Goal: Information Seeking & Learning: Learn about a topic

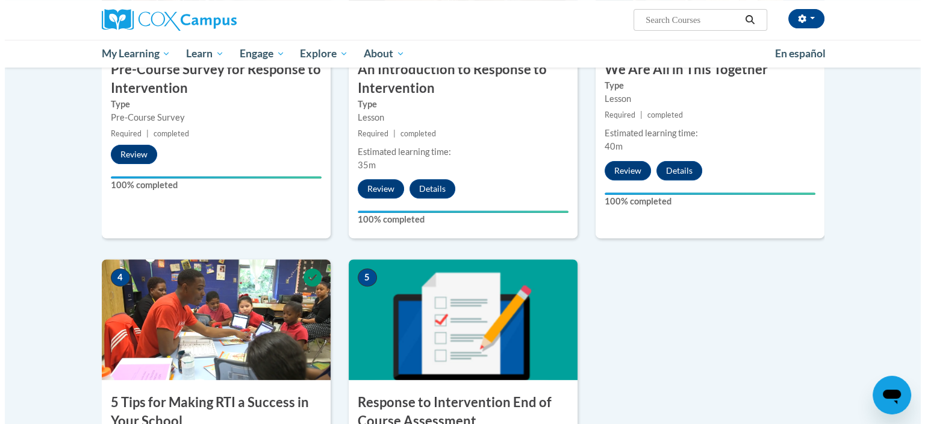
scroll to position [542, 0]
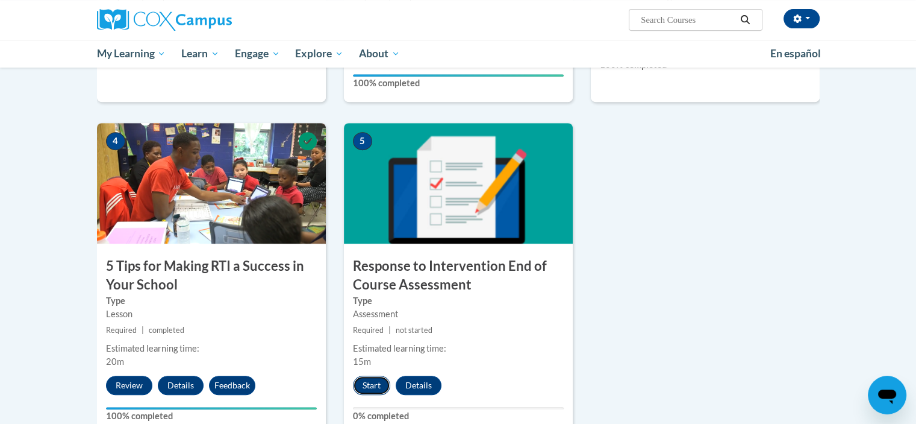
click at [376, 383] on button "Start" at bounding box center [371, 384] width 37 height 19
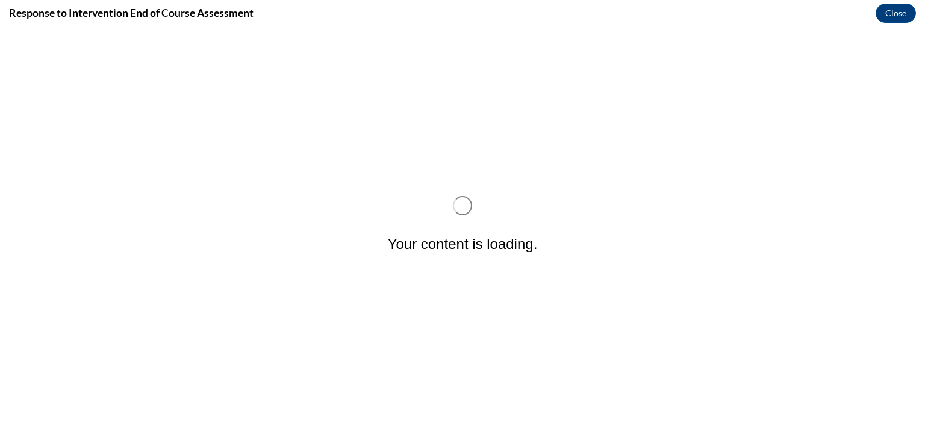
scroll to position [0, 0]
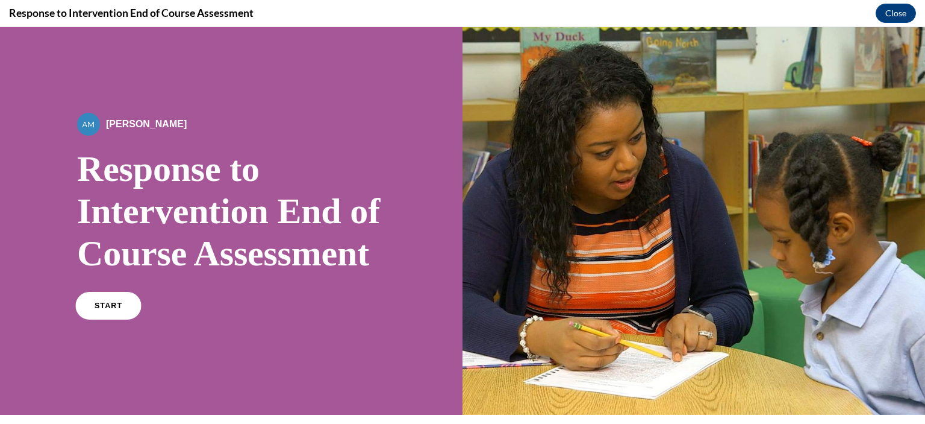
click at [90, 319] on link "START" at bounding box center [108, 306] width 66 height 28
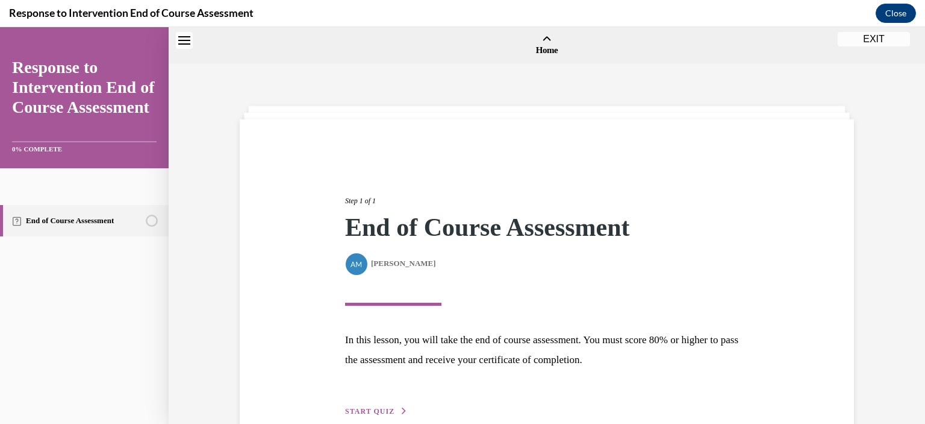
scroll to position [37, 0]
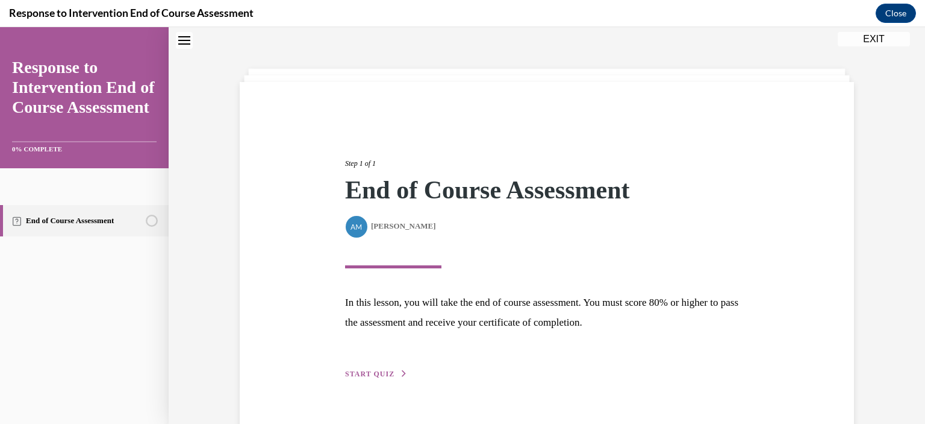
click at [387, 370] on span "START QUIZ" at bounding box center [369, 373] width 49 height 8
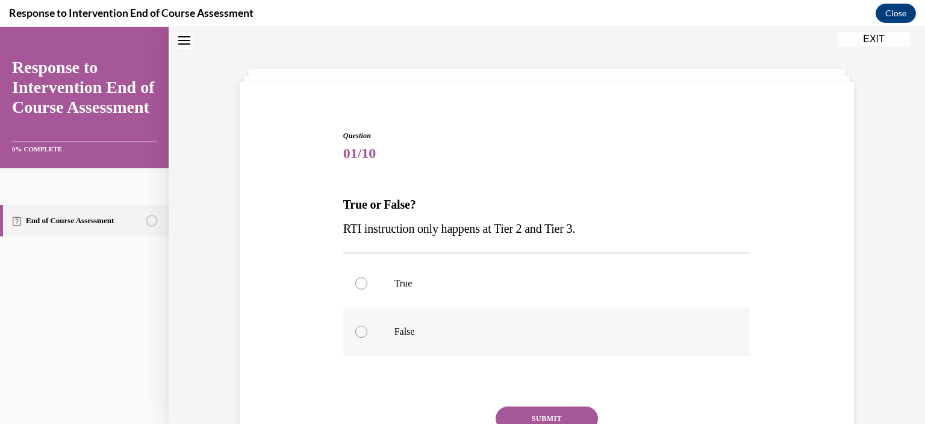
click at [395, 328] on p "False" at bounding box center [558, 331] width 327 height 12
click at [367, 328] on input "False" at bounding box center [361, 331] width 12 height 12
radio input "true"
click at [547, 411] on button "SUBMIT" at bounding box center [547, 418] width 102 height 24
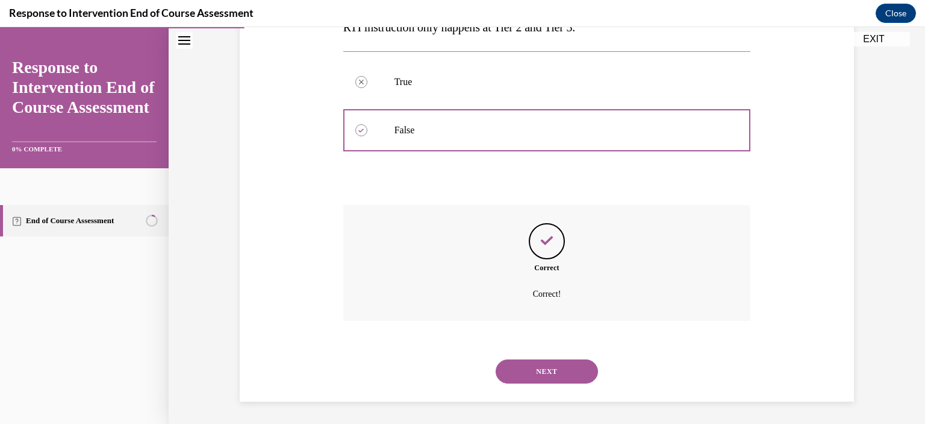
scroll to position [240, 0]
click at [533, 368] on button "NEXT" at bounding box center [547, 370] width 102 height 24
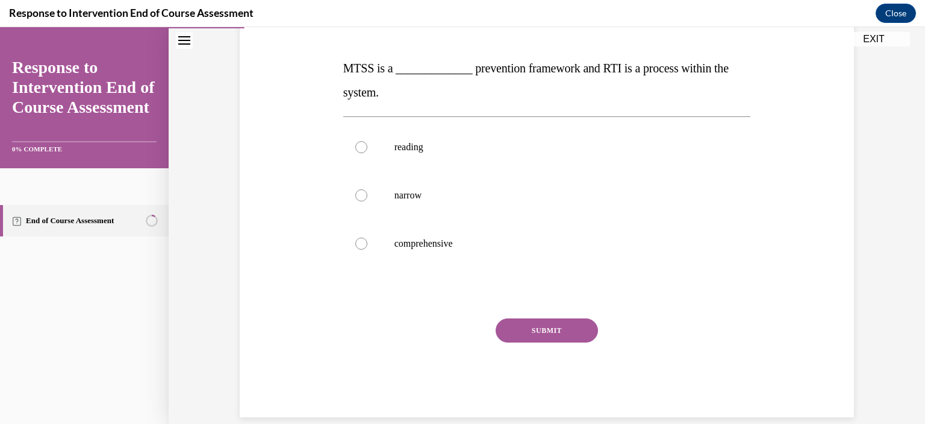
scroll to position [181, 0]
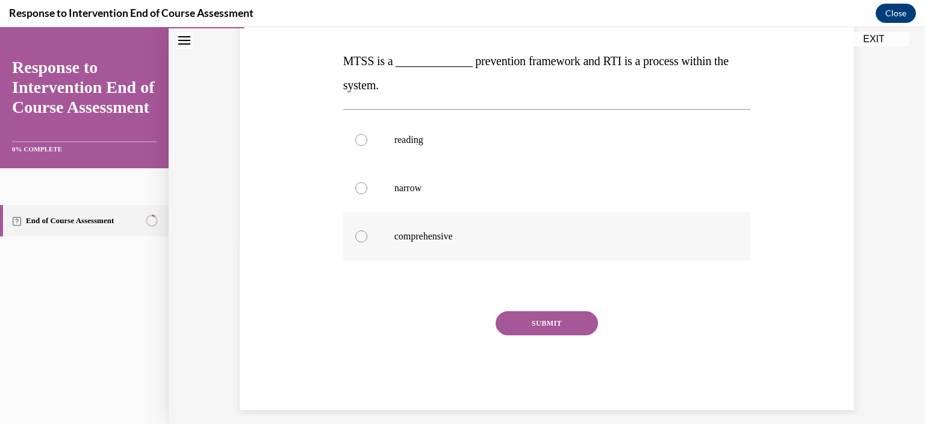
click at [355, 231] on div at bounding box center [361, 236] width 12 height 12
click at [355, 231] on input "comprehensive" at bounding box center [361, 236] width 12 height 12
radio input "true"
click at [549, 318] on button "SUBMIT" at bounding box center [547, 323] width 102 height 24
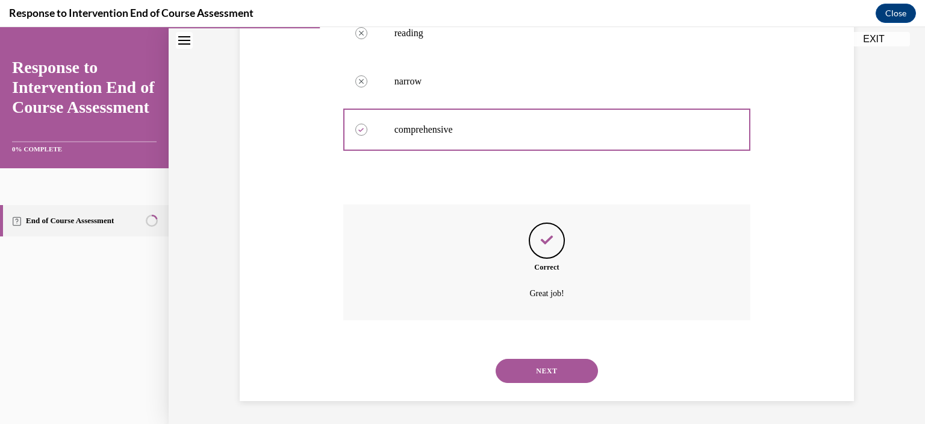
scroll to position [288, 0]
click at [546, 366] on button "NEXT" at bounding box center [547, 370] width 102 height 24
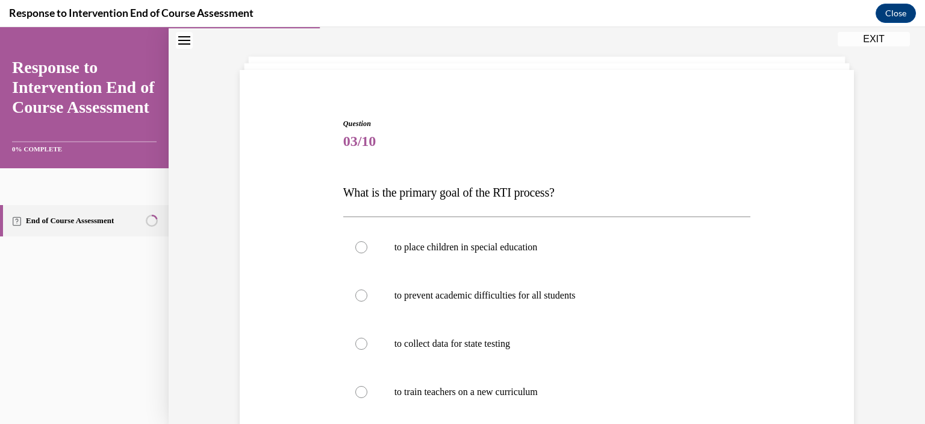
scroll to position [120, 0]
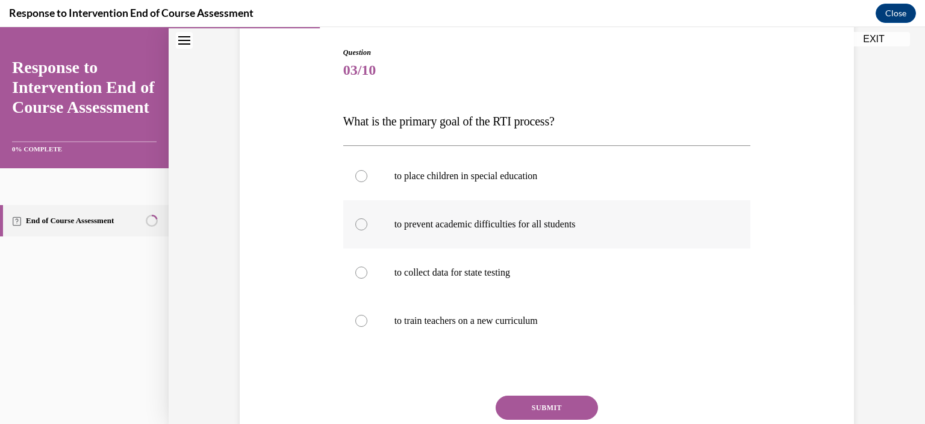
click at [427, 213] on label "to prevent academic difficulties for all students" at bounding box center [547, 224] width 408 height 48
click at [367, 218] on input "to prevent academic difficulties for all students" at bounding box center [361, 224] width 12 height 12
radio input "true"
click at [542, 410] on button "SUBMIT" at bounding box center [547, 407] width 102 height 24
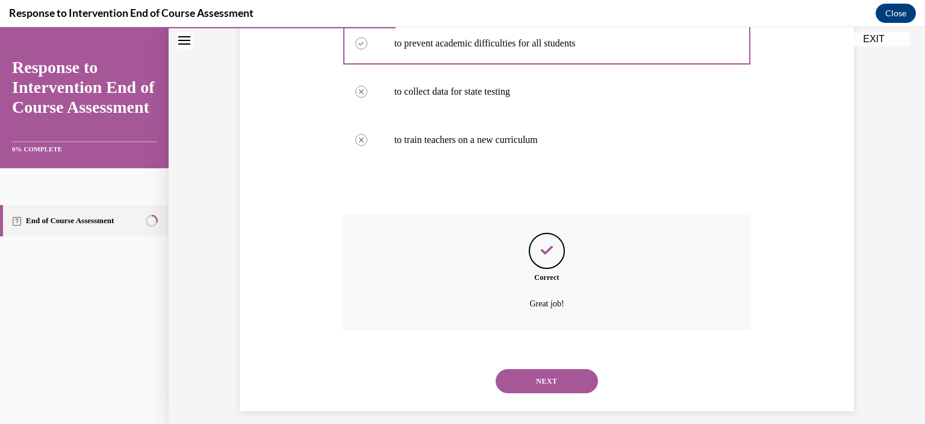
scroll to position [312, 0]
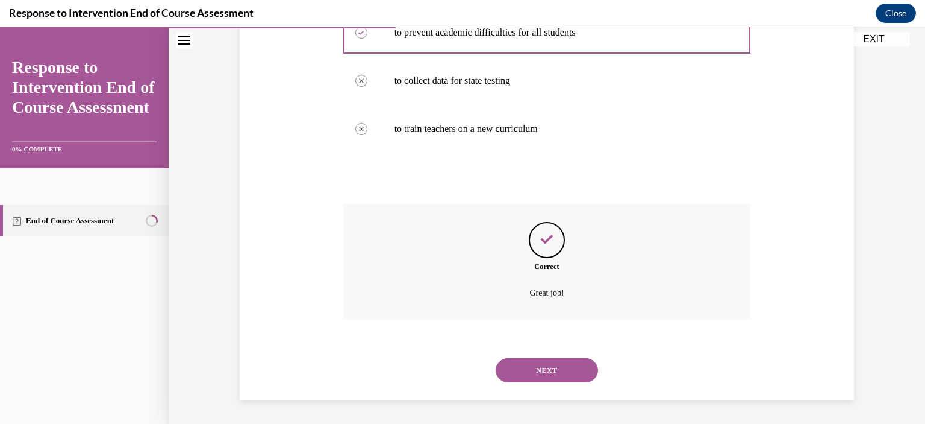
click at [544, 361] on button "NEXT" at bounding box center [547, 370] width 102 height 24
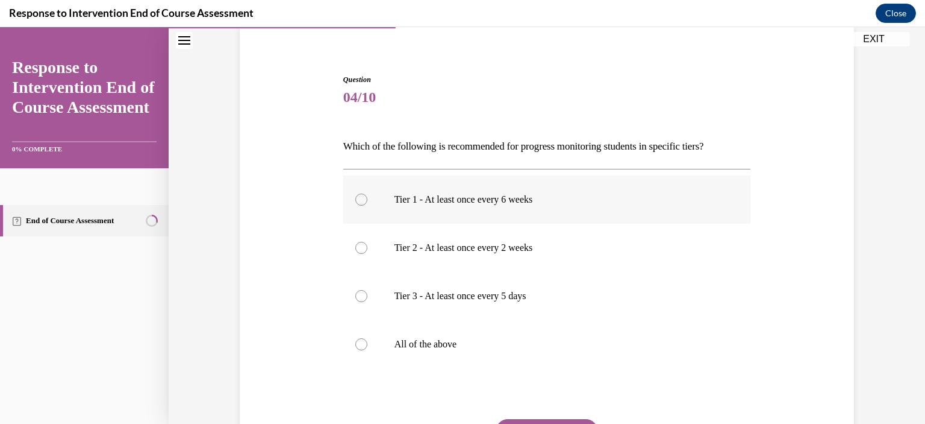
scroll to position [120, 0]
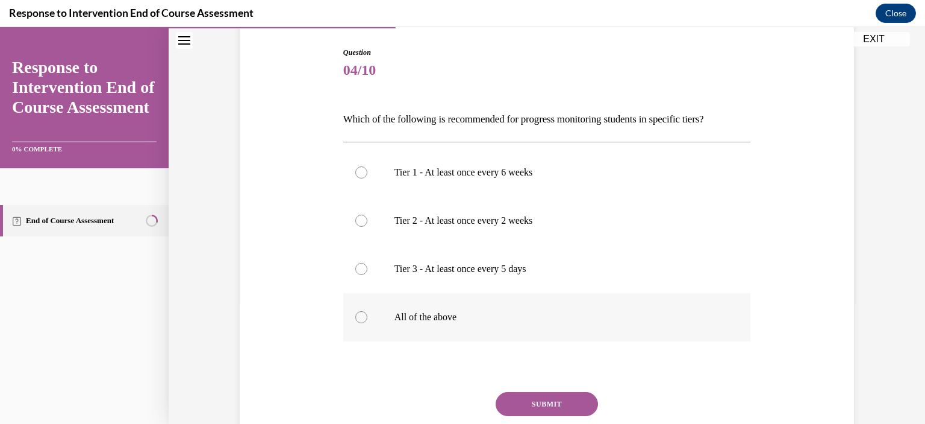
click at [427, 319] on p "All of the above" at bounding box center [558, 317] width 327 height 12
click at [367, 319] on input "All of the above" at bounding box center [361, 317] width 12 height 12
radio input "true"
click at [547, 397] on button "SUBMIT" at bounding box center [547, 404] width 102 height 24
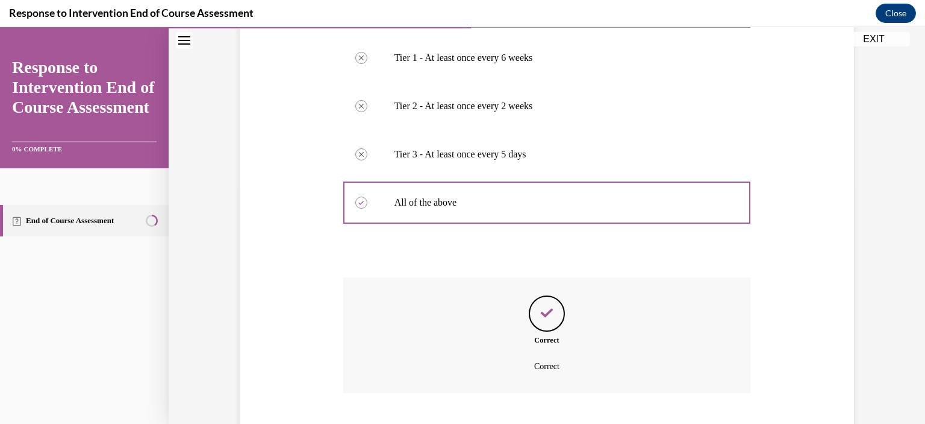
scroll to position [308, 0]
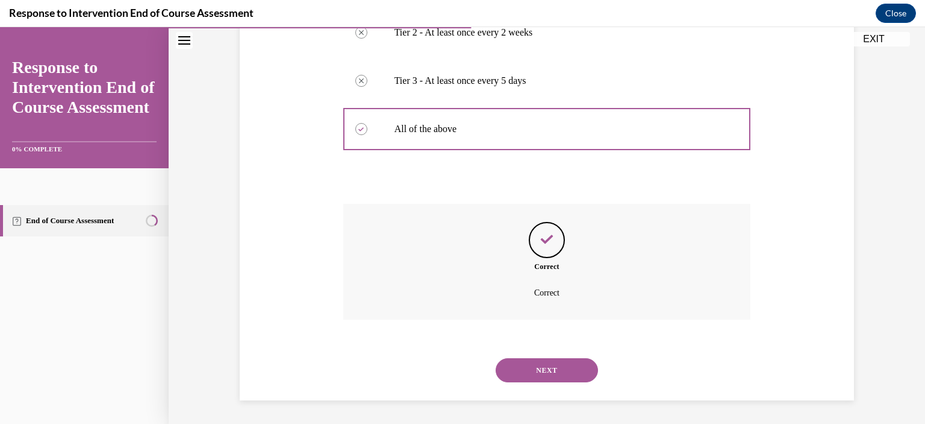
click at [542, 366] on button "NEXT" at bounding box center [547, 370] width 102 height 24
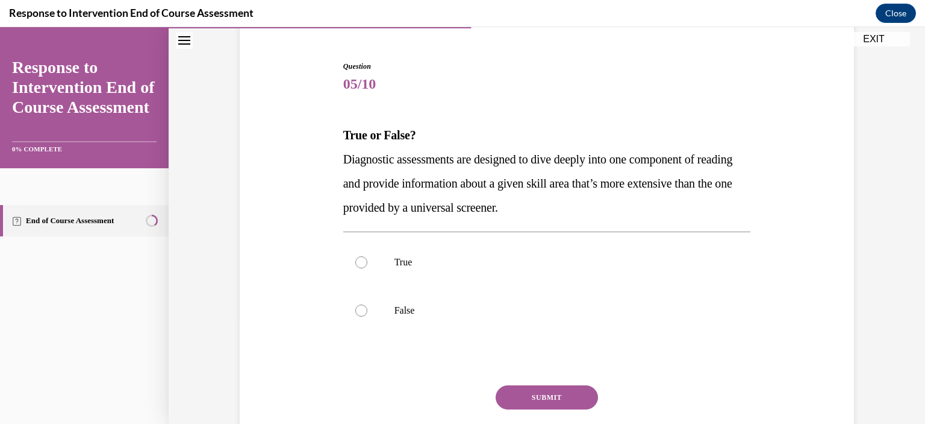
scroll to position [120, 0]
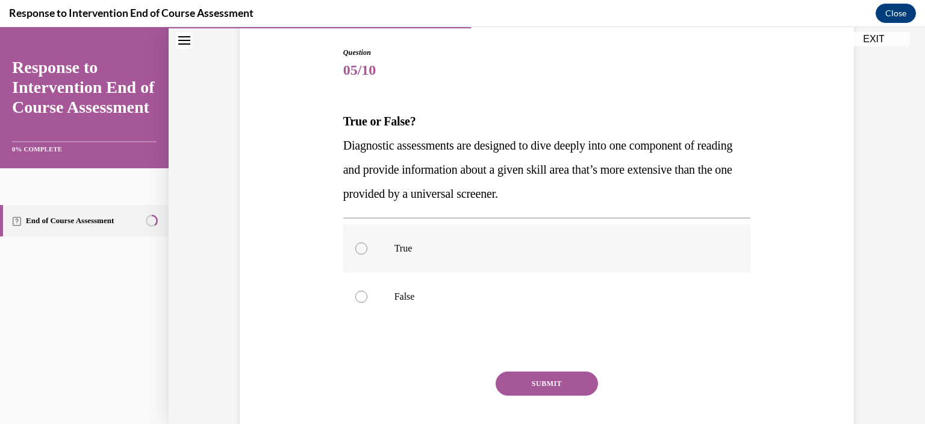
click at [400, 243] on p "True" at bounding box center [558, 248] width 327 height 12
click at [367, 243] on input "True" at bounding box center [361, 248] width 12 height 12
radio input "true"
click at [518, 385] on button "SUBMIT" at bounding box center [547, 383] width 102 height 24
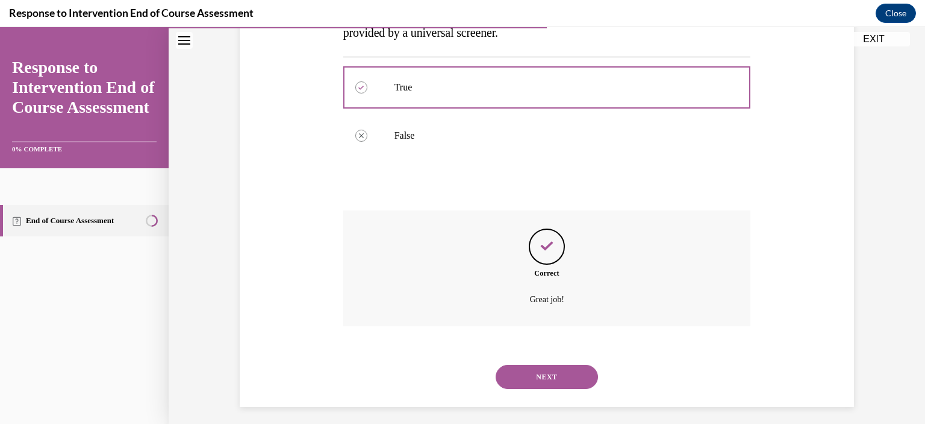
scroll to position [288, 0]
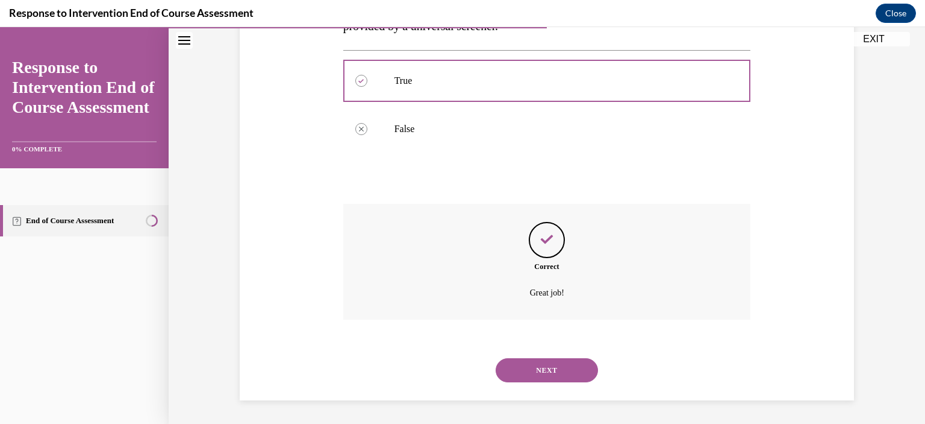
click at [527, 372] on button "NEXT" at bounding box center [547, 370] width 102 height 24
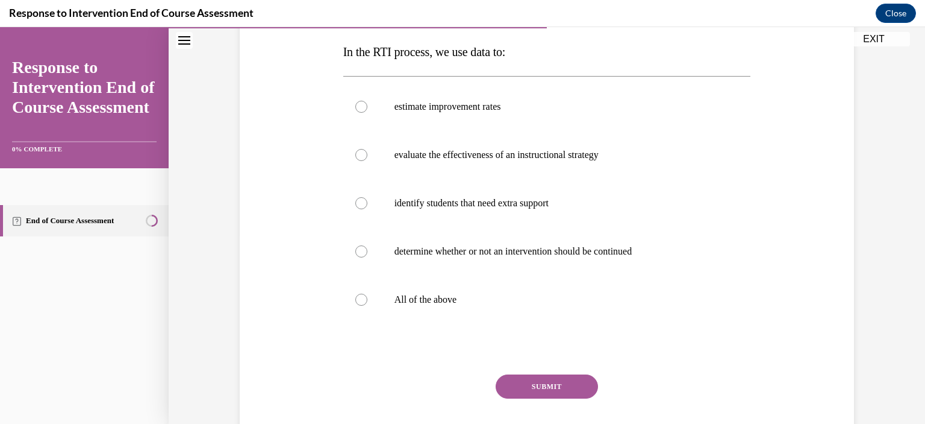
scroll to position [160, 0]
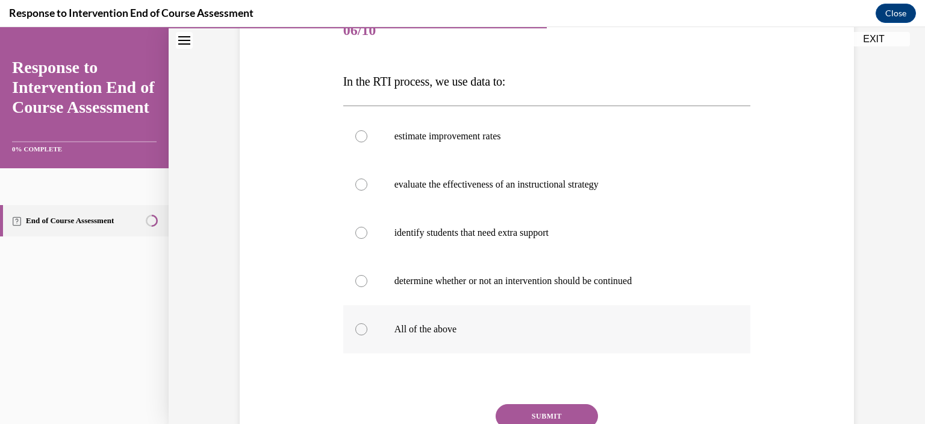
click at [427, 332] on p "All of the above" at bounding box center [558, 329] width 327 height 12
click at [367, 332] on input "All of the above" at bounding box center [361, 329] width 12 height 12
radio input "true"
click at [554, 414] on button "SUBMIT" at bounding box center [547, 416] width 102 height 24
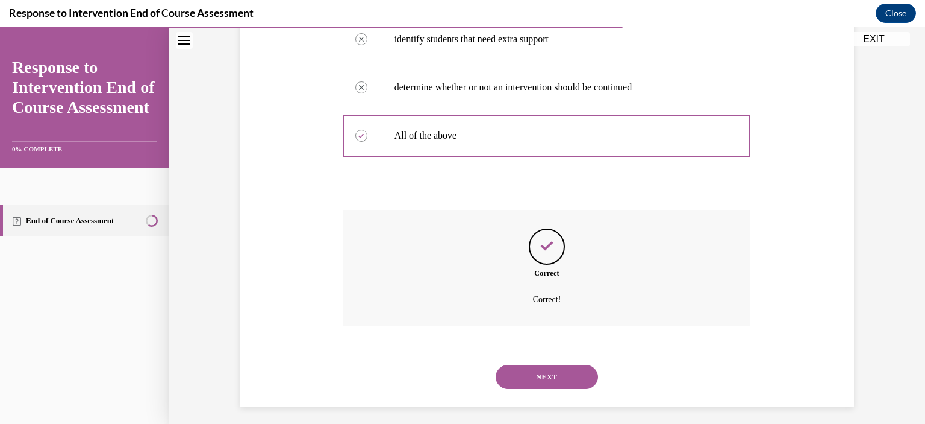
scroll to position [360, 0]
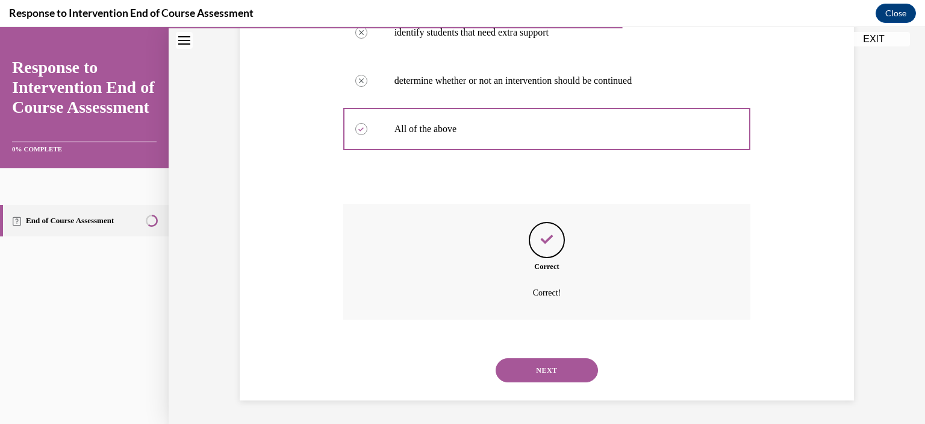
click at [524, 375] on button "NEXT" at bounding box center [547, 370] width 102 height 24
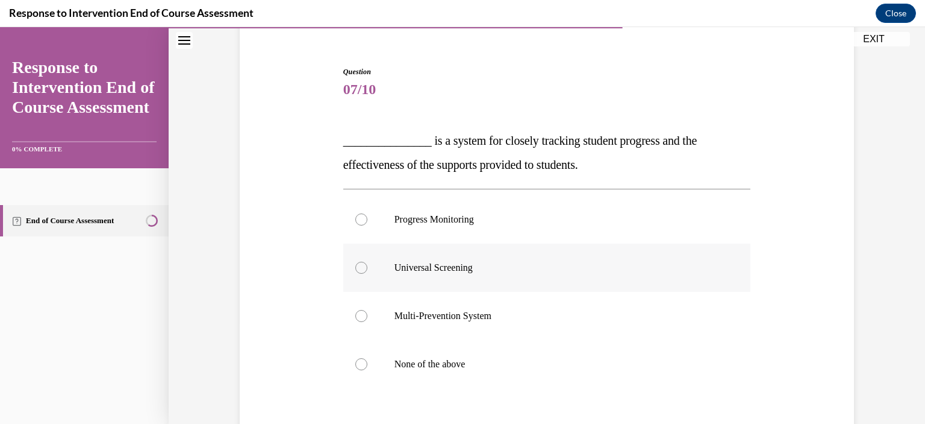
scroll to position [120, 0]
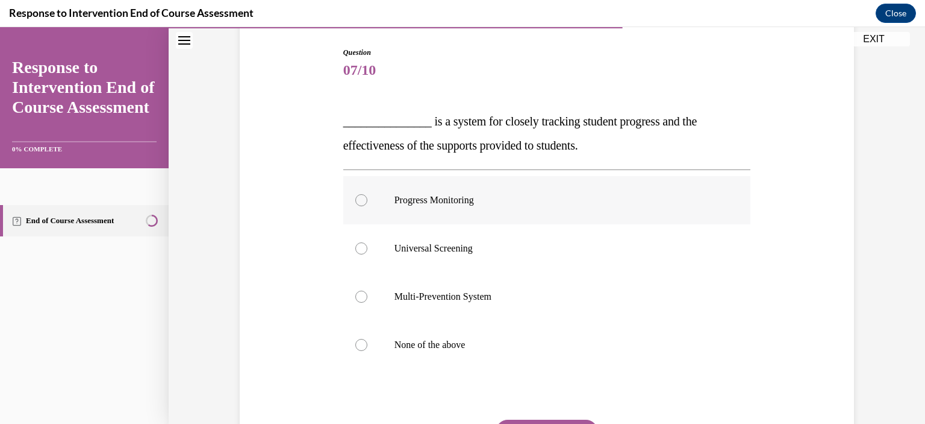
click at [416, 203] on p "Progress Monitoring" at bounding box center [558, 200] width 327 height 12
click at [367, 203] on input "Progress Monitoring" at bounding box center [361, 200] width 12 height 12
radio input "true"
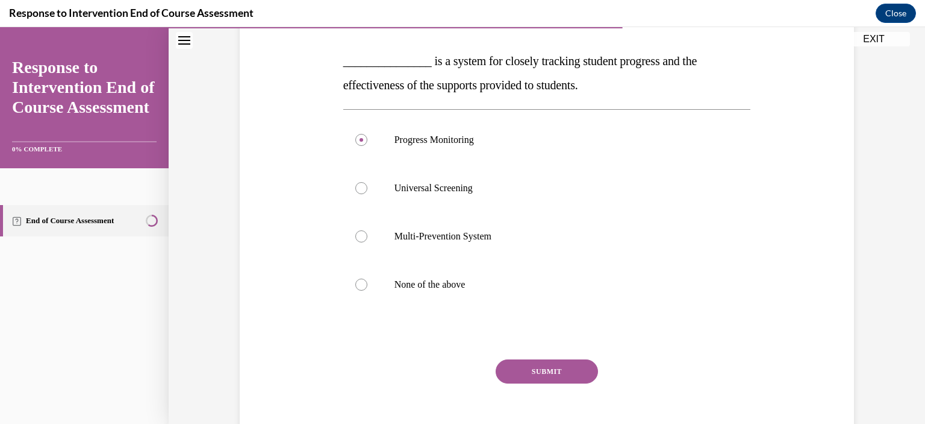
click at [535, 374] on button "SUBMIT" at bounding box center [547, 371] width 102 height 24
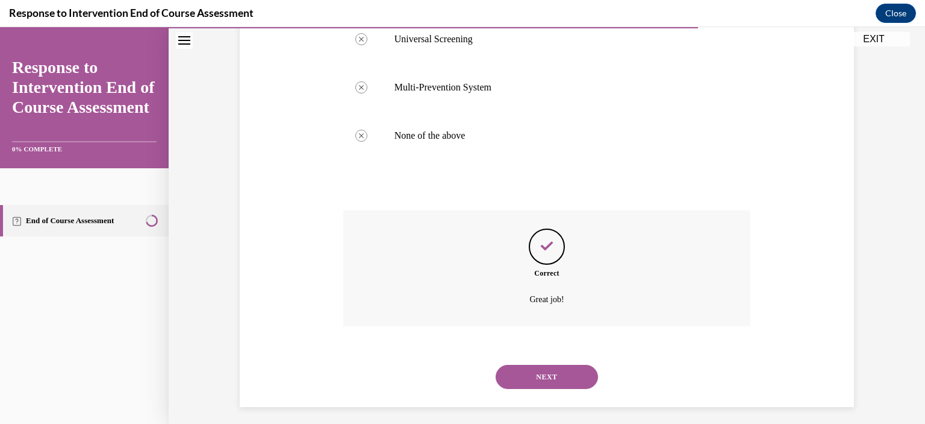
scroll to position [336, 0]
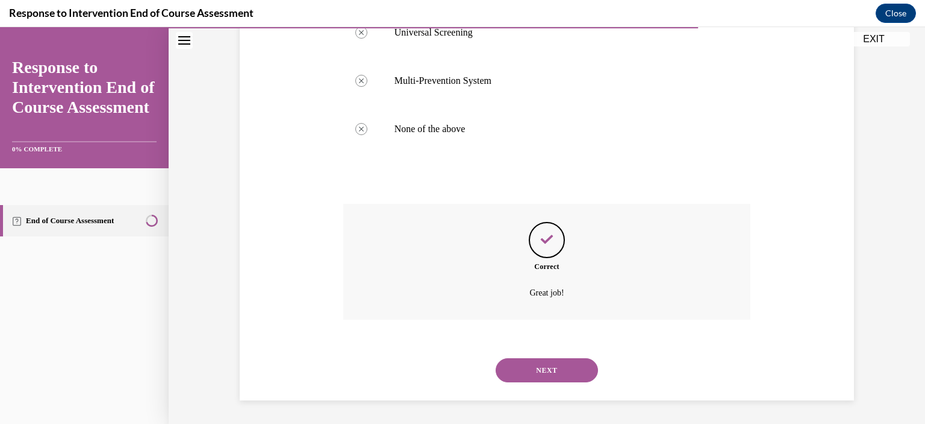
click at [535, 374] on button "NEXT" at bounding box center [547, 370] width 102 height 24
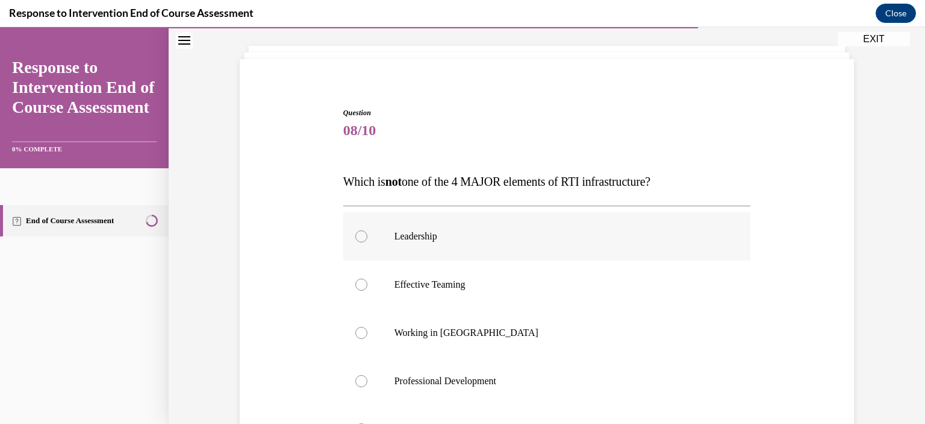
scroll to position [120, 0]
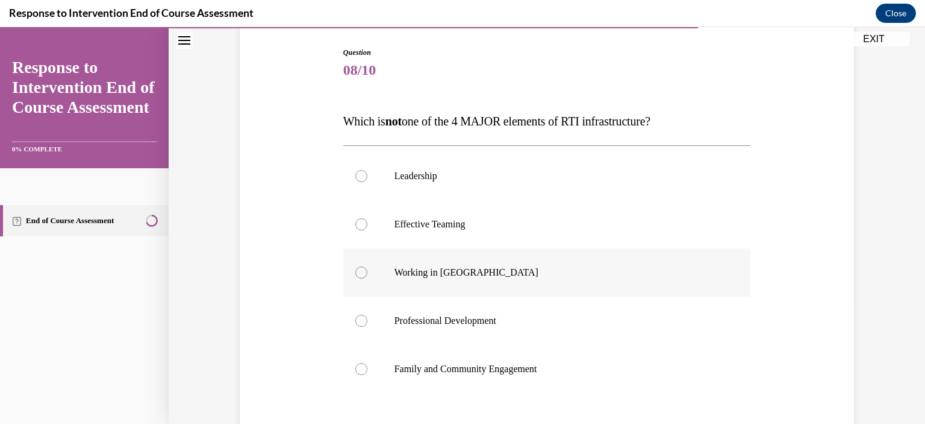
click at [398, 269] on p "Working in Silos" at bounding box center [558, 272] width 327 height 12
click at [367, 269] on input "Working in Silos" at bounding box center [361, 272] width 12 height 12
radio input "true"
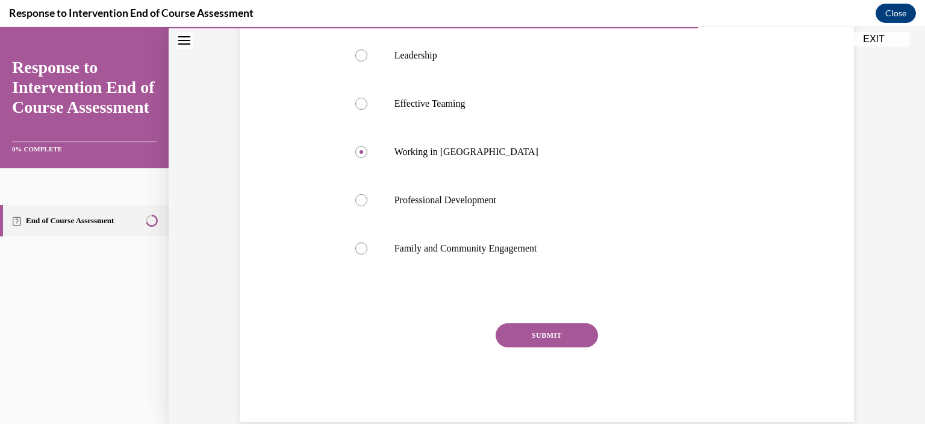
click at [535, 336] on button "SUBMIT" at bounding box center [547, 335] width 102 height 24
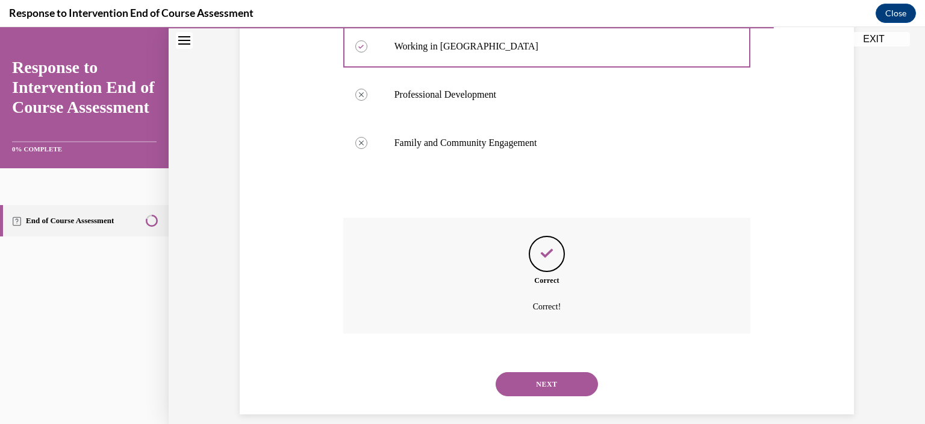
scroll to position [360, 0]
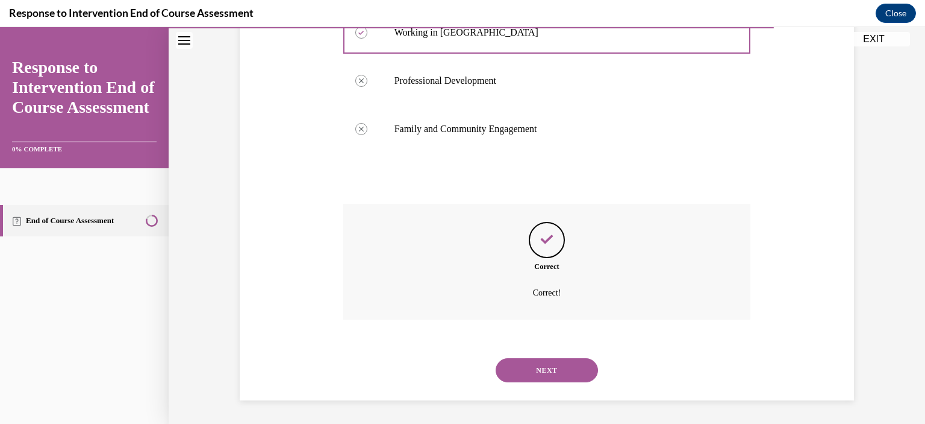
click at [541, 366] on button "NEXT" at bounding box center [547, 370] width 102 height 24
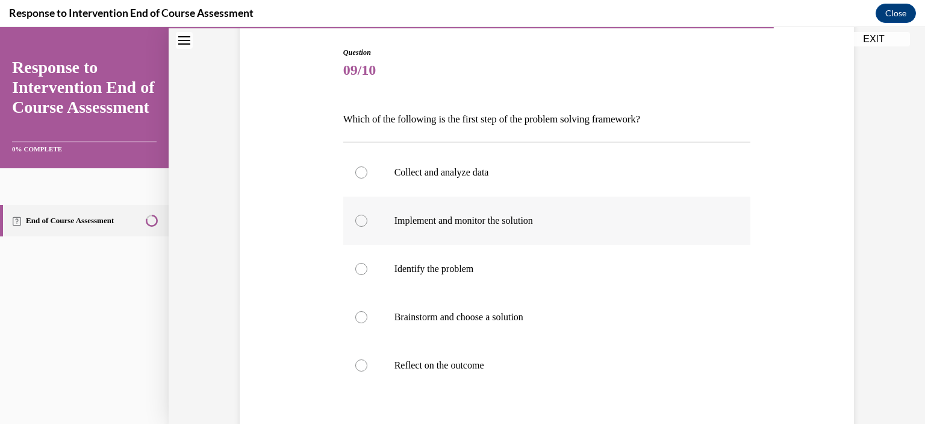
scroll to position [181, 0]
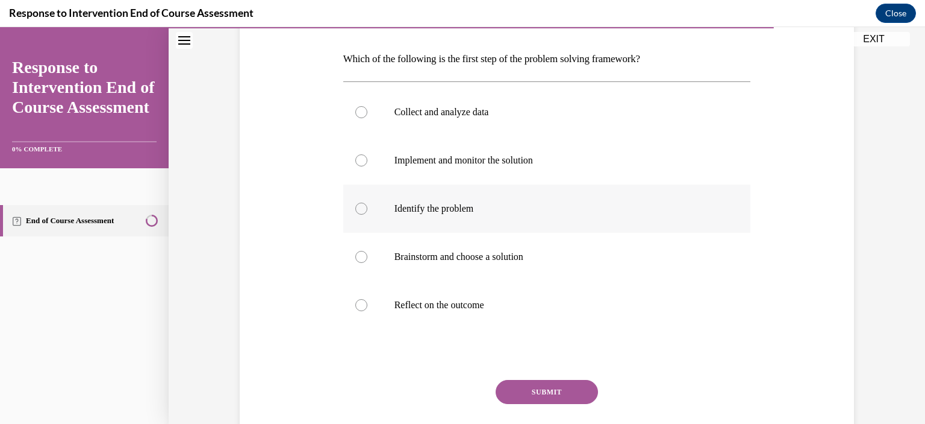
click at [430, 207] on p "Identify the problem" at bounding box center [558, 208] width 327 height 12
click at [367, 207] on input "Identify the problem" at bounding box center [361, 208] width 12 height 12
radio input "true"
click at [428, 103] on label "Collect and analyze data" at bounding box center [547, 112] width 408 height 48
click at [367, 106] on input "Collect and analyze data" at bounding box center [361, 112] width 12 height 12
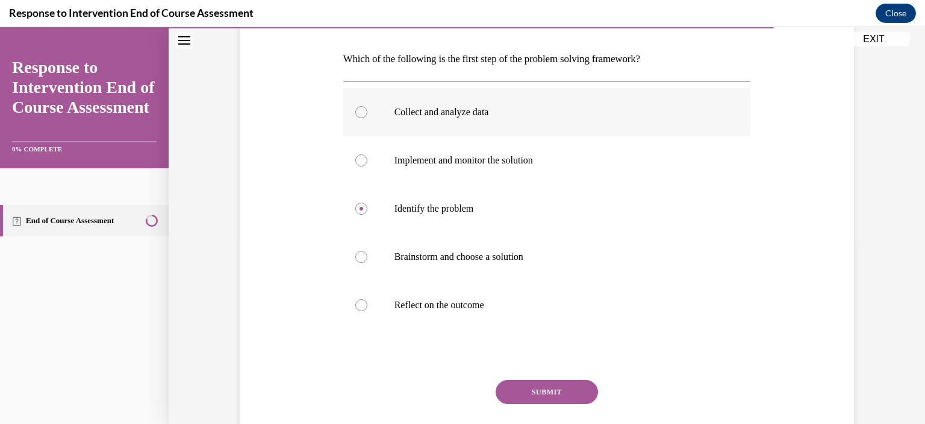
radio input "true"
click at [541, 387] on button "SUBMIT" at bounding box center [547, 392] width 102 height 24
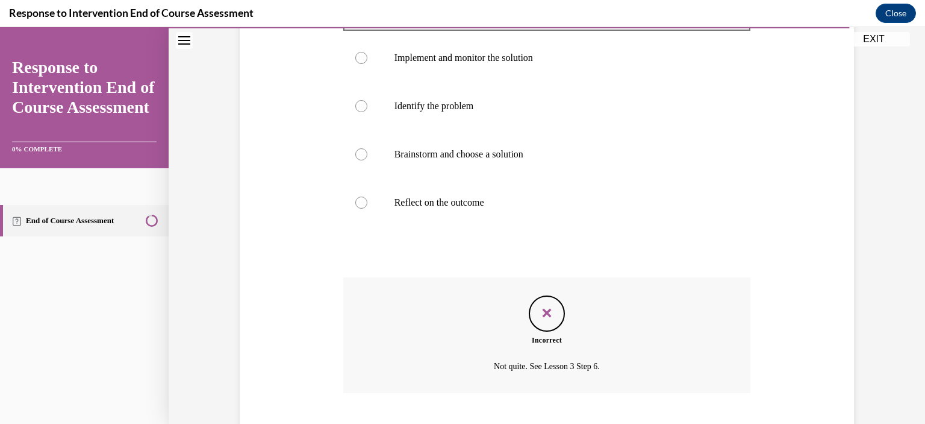
scroll to position [357, 0]
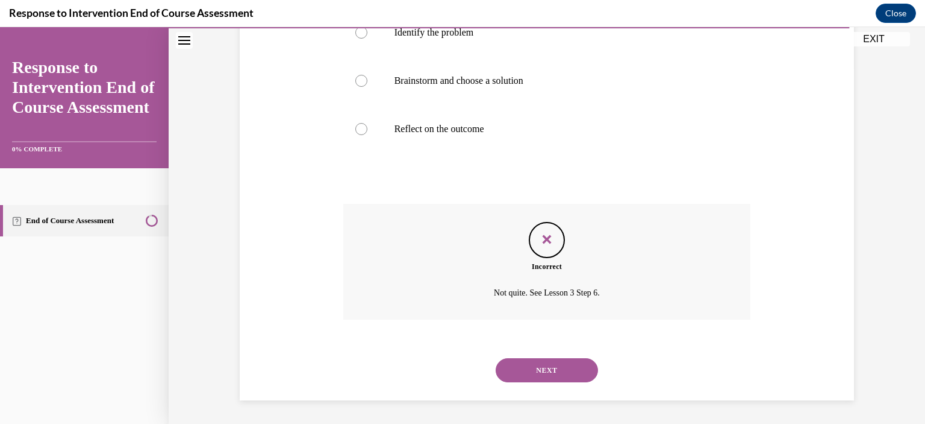
click at [538, 368] on button "NEXT" at bounding box center [547, 370] width 102 height 24
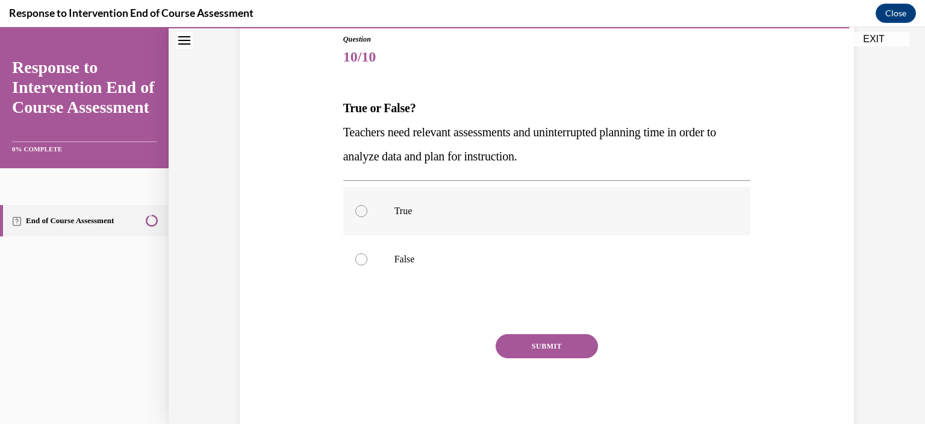
click at [407, 212] on p "True" at bounding box center [558, 211] width 327 height 12
click at [367, 212] on input "True" at bounding box center [361, 211] width 12 height 12
radio input "true"
click at [545, 340] on button "SUBMIT" at bounding box center [547, 346] width 102 height 24
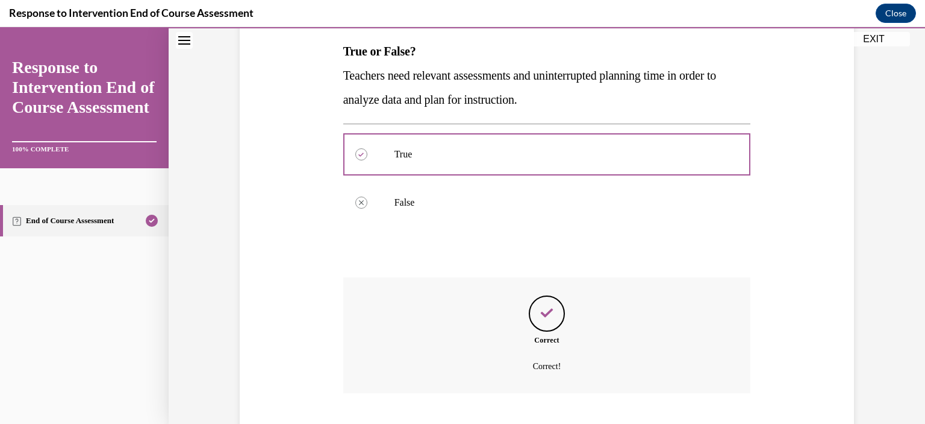
scroll to position [264, 0]
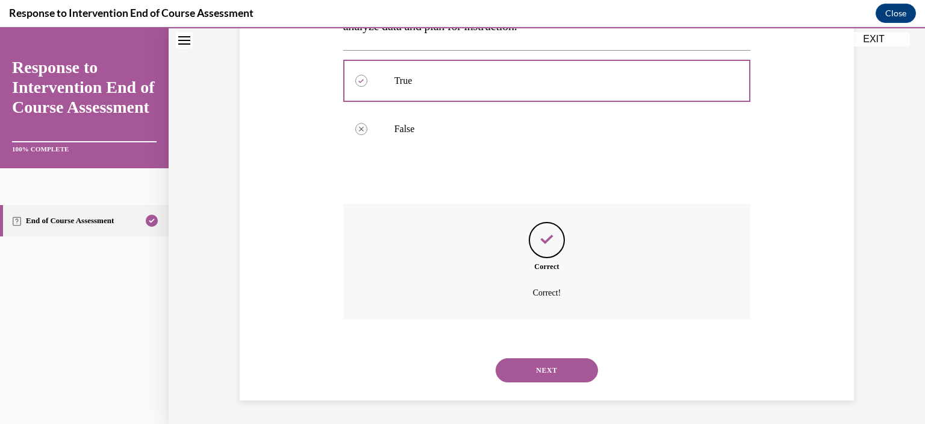
click at [545, 358] on button "NEXT" at bounding box center [547, 370] width 102 height 24
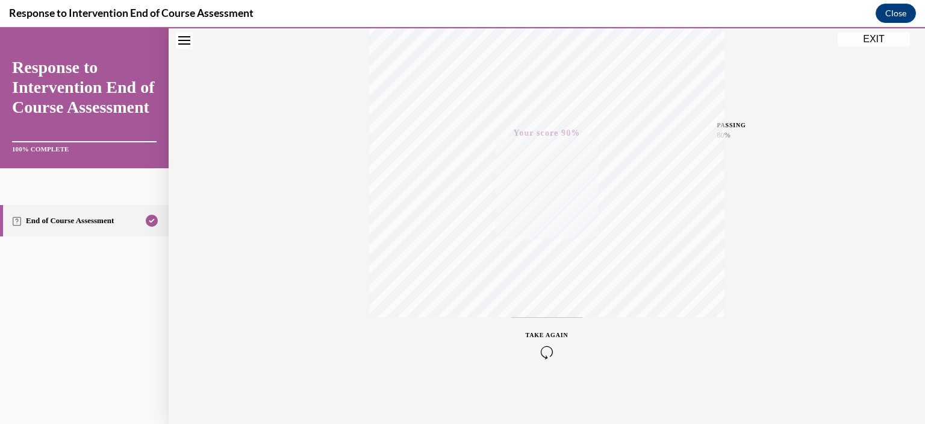
scroll to position [220, 0]
click at [865, 40] on button "EXIT" at bounding box center [874, 39] width 72 height 14
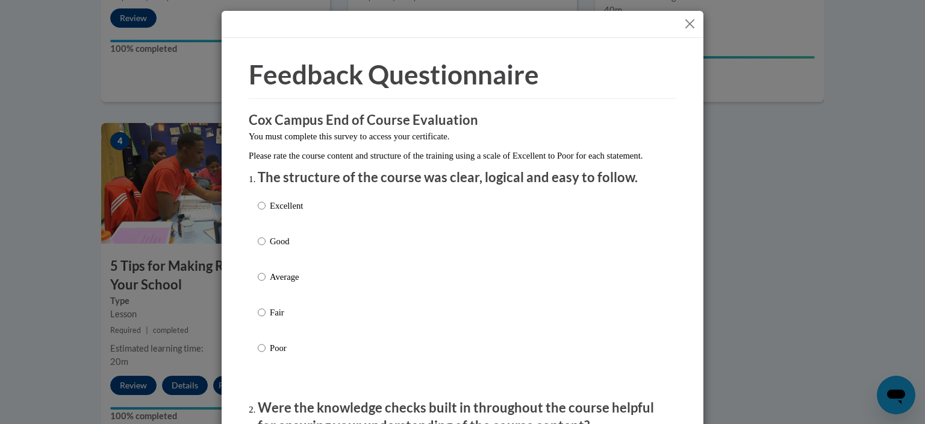
click at [280, 248] on p "Good" at bounding box center [286, 240] width 33 height 13
click at [266, 248] on input "Good" at bounding box center [262, 240] width 8 height 13
radio input "true"
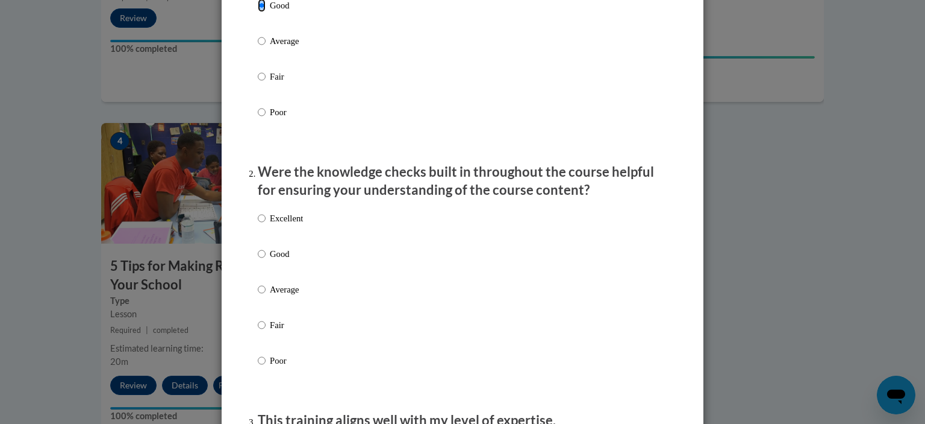
scroll to position [301, 0]
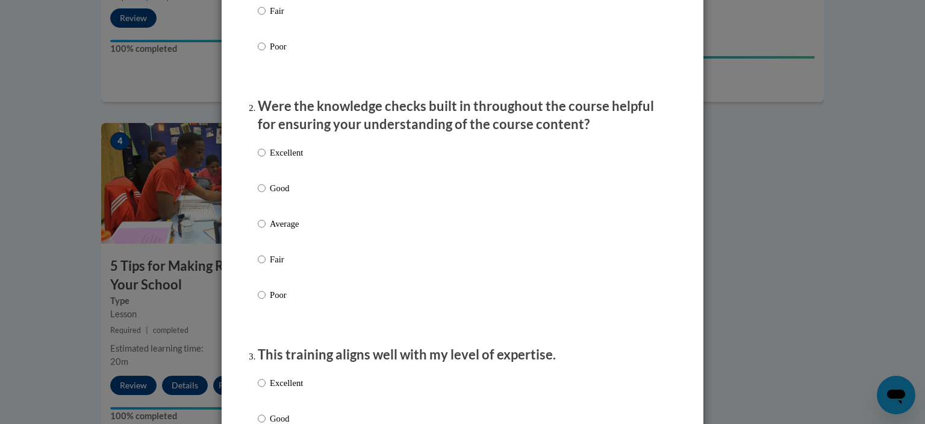
click at [284, 195] on p "Good" at bounding box center [286, 187] width 33 height 13
click at [266, 195] on input "Good" at bounding box center [262, 187] width 8 height 13
radio input "true"
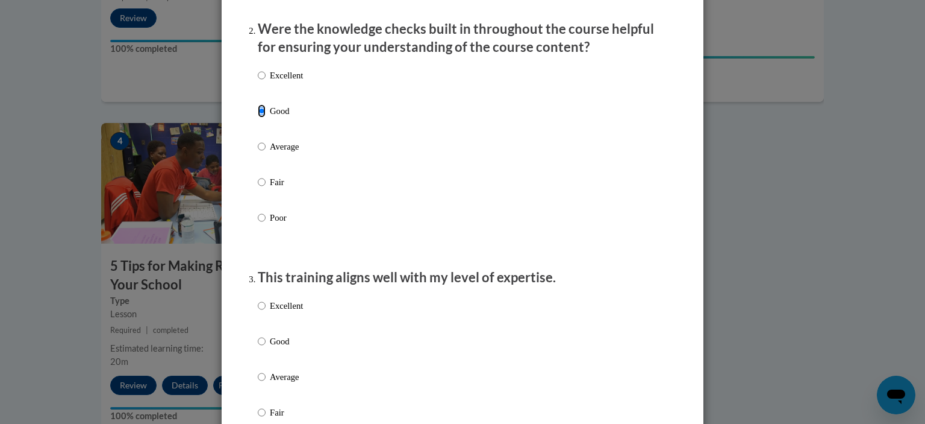
scroll to position [482, 0]
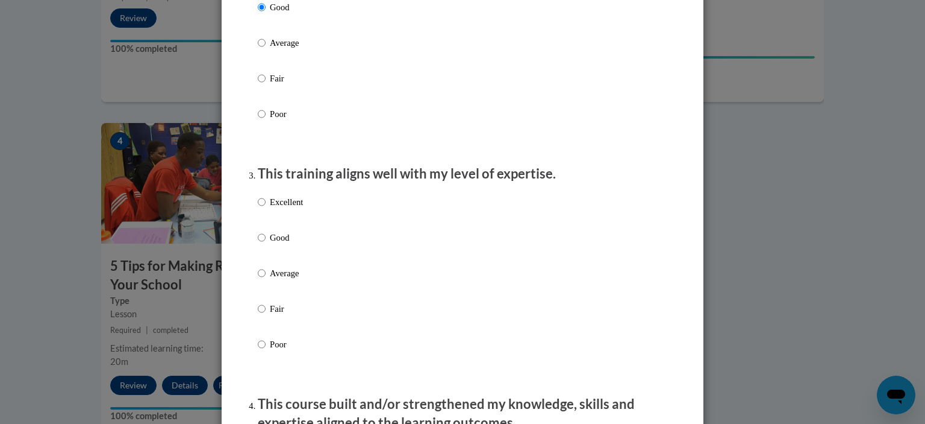
click at [284, 244] on p "Good" at bounding box center [286, 237] width 33 height 13
click at [266, 244] on input "Good" at bounding box center [262, 237] width 8 height 13
radio input "true"
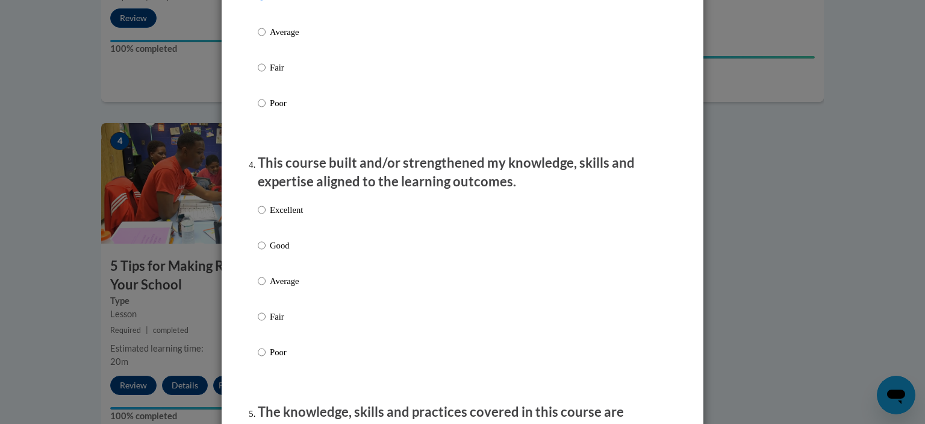
click at [289, 252] on p "Good" at bounding box center [286, 245] width 33 height 13
click at [266, 252] on input "Good" at bounding box center [262, 245] width 8 height 13
radio input "true"
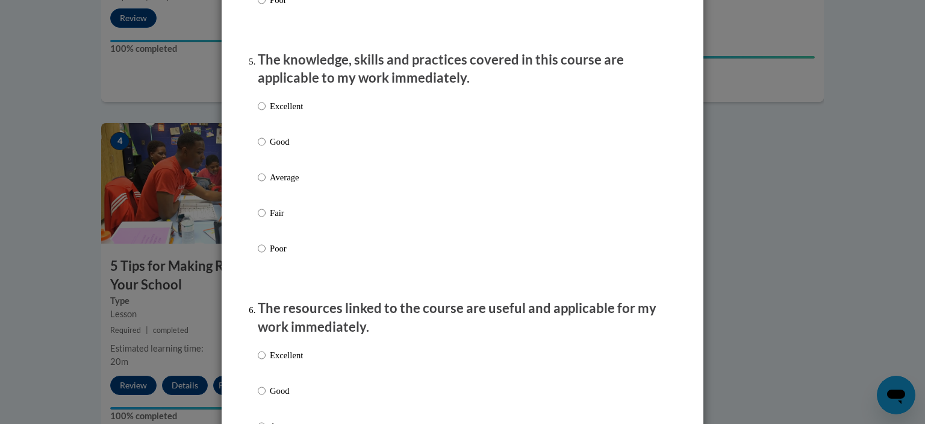
scroll to position [1084, 0]
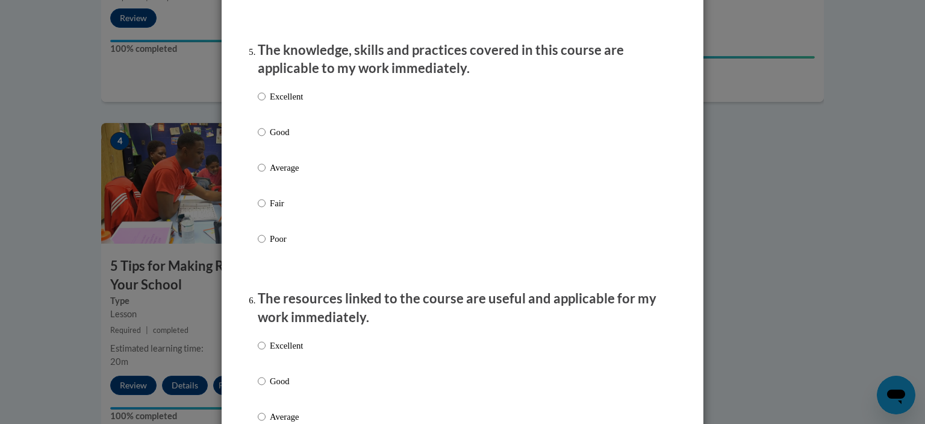
click at [281, 139] on p "Good" at bounding box center [286, 131] width 33 height 13
click at [266, 139] on input "Good" at bounding box center [262, 131] width 8 height 13
radio input "true"
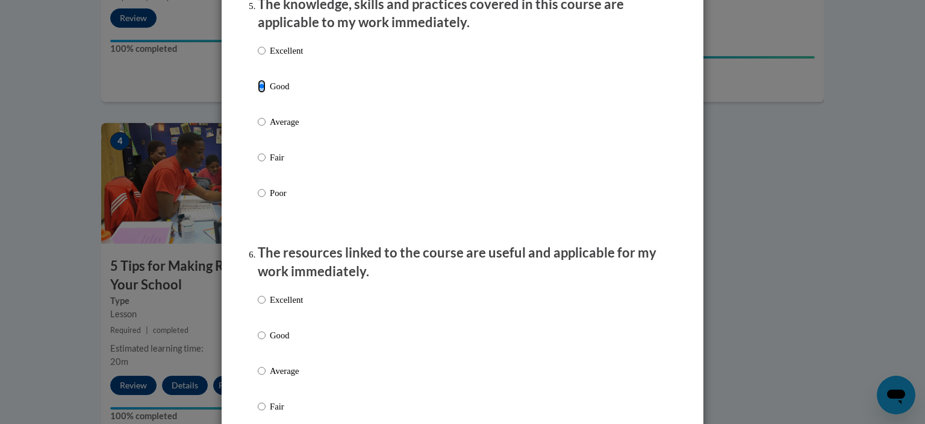
scroll to position [1205, 0]
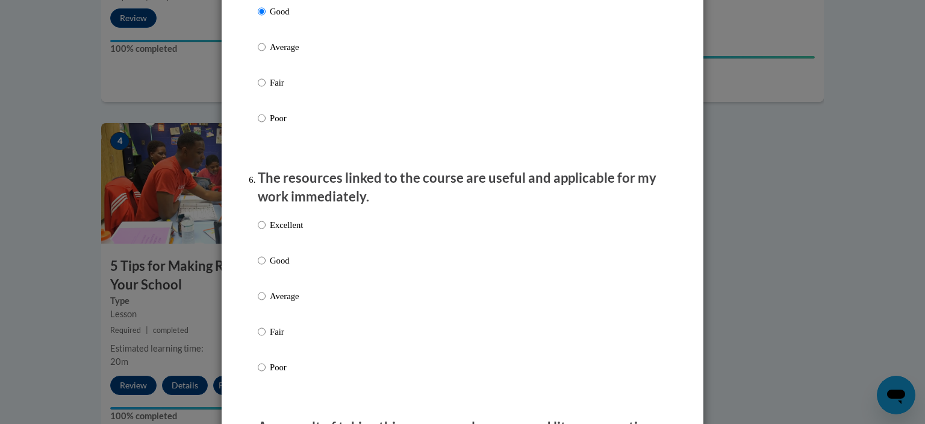
click at [289, 267] on p "Good" at bounding box center [286, 260] width 33 height 13
click at [266, 267] on input "Good" at bounding box center [262, 260] width 8 height 13
radio input "true"
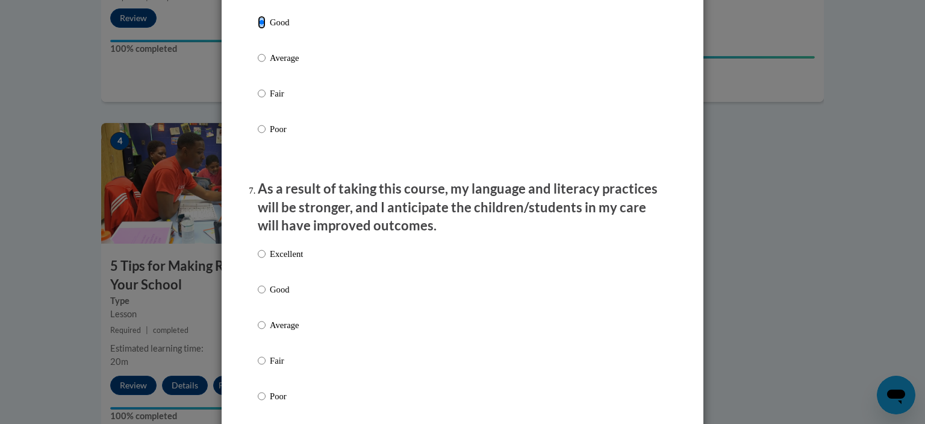
scroll to position [1446, 0]
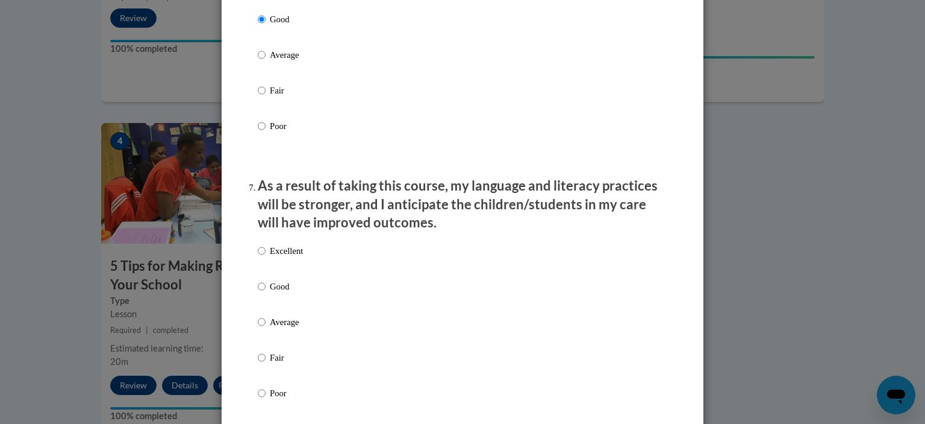
click at [289, 293] on p "Good" at bounding box center [286, 286] width 33 height 13
click at [266, 293] on input "Good" at bounding box center [262, 286] width 8 height 13
radio input "true"
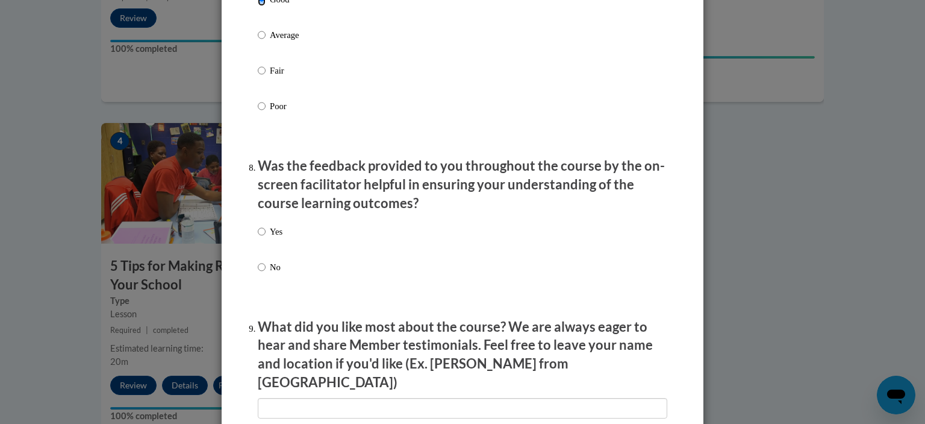
scroll to position [1747, 0]
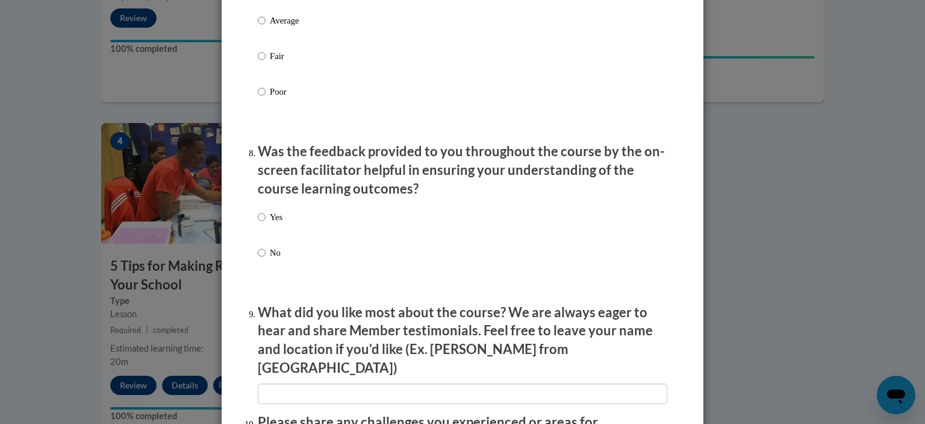
click at [283, 231] on div "Yes No" at bounding box center [463, 249] width 410 height 90
click at [280, 231] on div "Yes No" at bounding box center [463, 249] width 410 height 90
click at [273, 224] on p "Yes" at bounding box center [276, 216] width 13 height 13
click at [266, 224] on input "Yes" at bounding box center [262, 216] width 8 height 13
radio input "true"
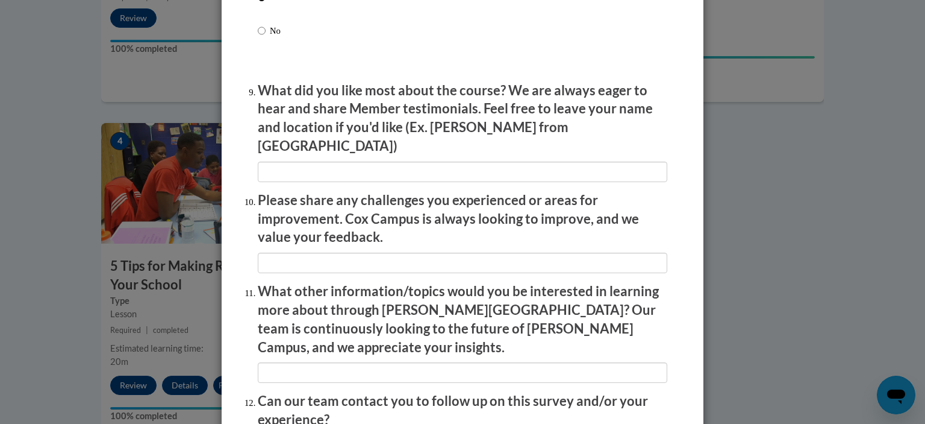
scroll to position [2085, 0]
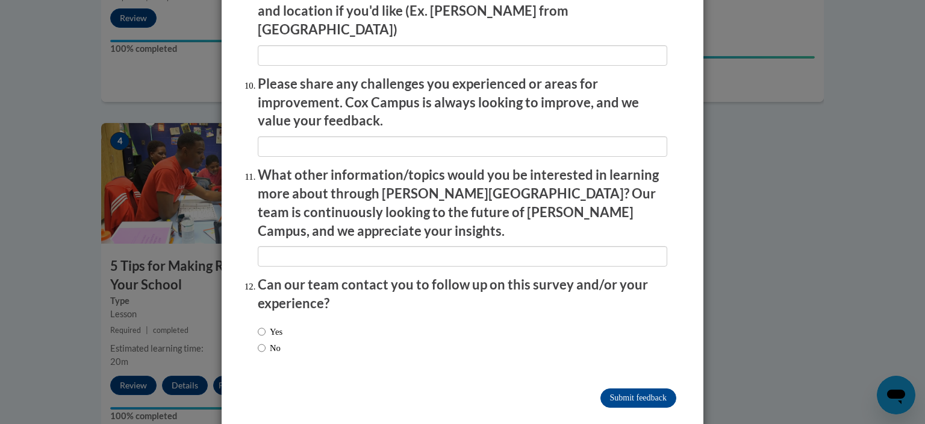
click at [263, 341] on label "No" at bounding box center [269, 347] width 23 height 13
click at [263, 341] on input "No" at bounding box center [262, 347] width 8 height 13
radio input "true"
click at [634, 388] on input "Submit feedback" at bounding box center [639, 397] width 76 height 19
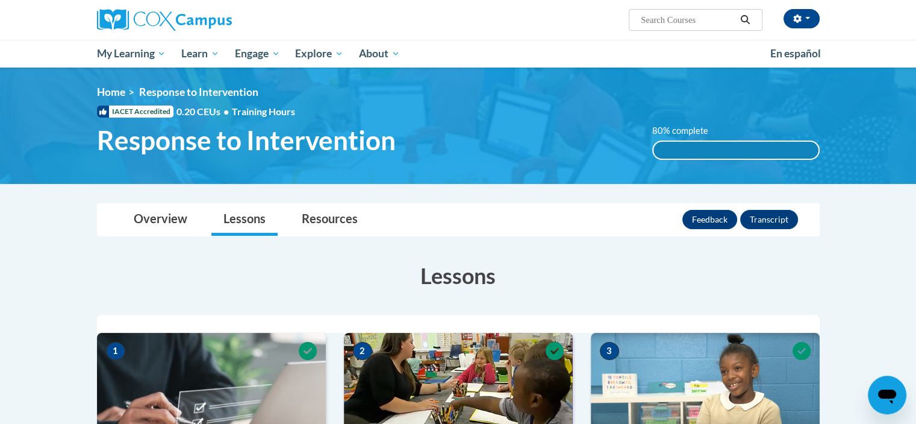
scroll to position [0, 0]
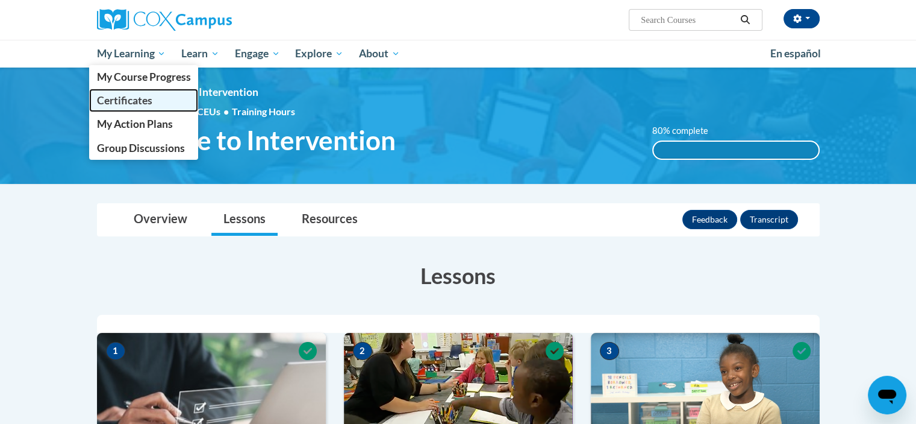
click at [130, 100] on span "Certificates" at bounding box center [123, 100] width 55 height 13
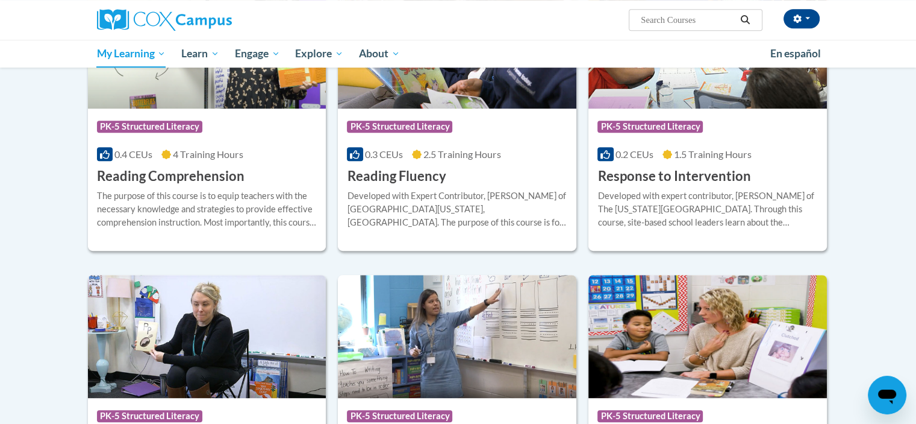
scroll to position [602, 0]
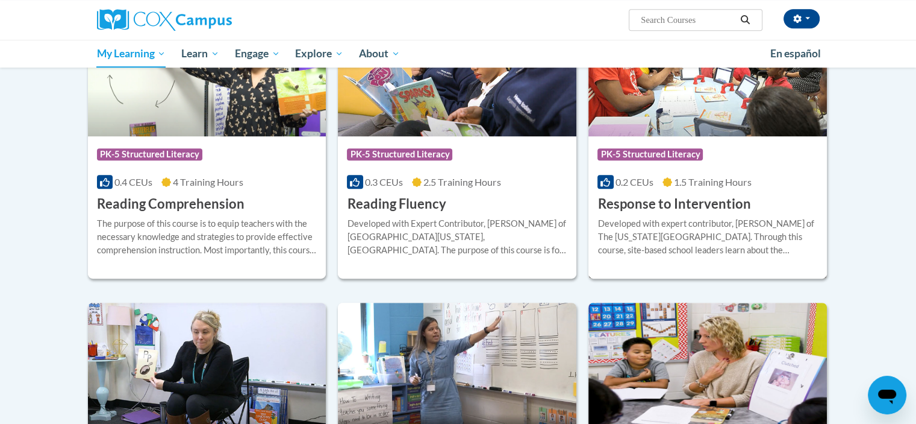
click at [691, 211] on h3 "Response to Intervention" at bounding box center [674, 204] width 153 height 19
